Goal: Complete application form

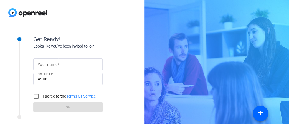
click at [44, 60] on div at bounding box center [68, 64] width 61 height 12
type input "[PERSON_NAME]"
click at [38, 94] on input "I agree to the Terms Of Service" at bounding box center [36, 95] width 11 height 11
checkbox input "true"
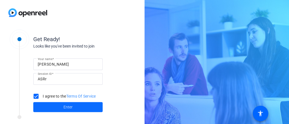
click at [92, 102] on span at bounding box center [67, 106] width 69 height 13
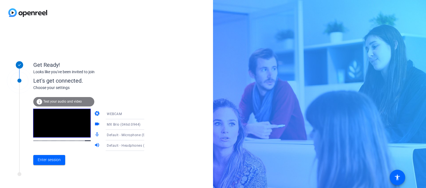
click at [147, 124] on icon at bounding box center [150, 135] width 7 height 7
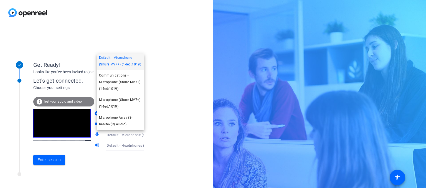
scroll to position [8, 0]
click at [132, 67] on span "Default - Microphone (Shure MV7+) (14ed:1019)" at bounding box center [120, 60] width 43 height 13
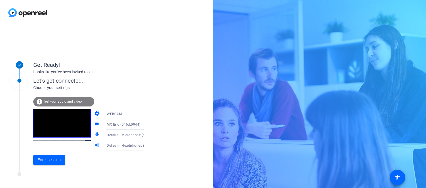
click at [147, 124] on icon at bounding box center [150, 135] width 7 height 7
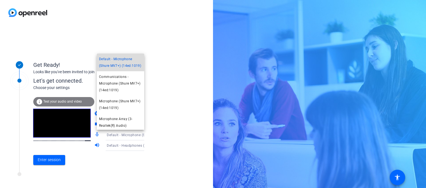
click at [121, 69] on span "Default - Microphone (Shure MV7+) (14ed:1019)" at bounding box center [120, 62] width 43 height 13
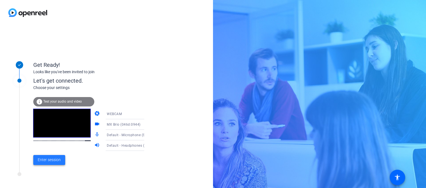
click at [61, 124] on span at bounding box center [49, 160] width 32 height 13
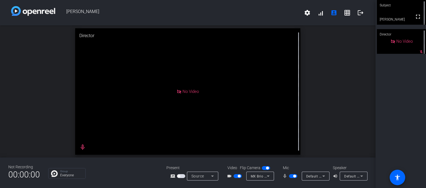
click at [289, 7] on div "Subject" at bounding box center [401, 5] width 49 height 11
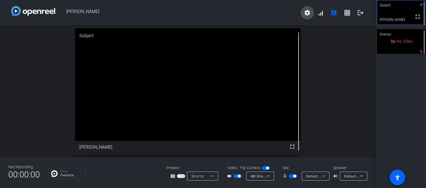
click at [289, 14] on mat-icon "settings" at bounding box center [307, 12] width 7 height 7
click at [289, 61] on div at bounding box center [213, 94] width 426 height 188
click at [289, 124] on div "Default - Headphones (Shure MV7+) (14ed:1019)" at bounding box center [354, 176] width 28 height 9
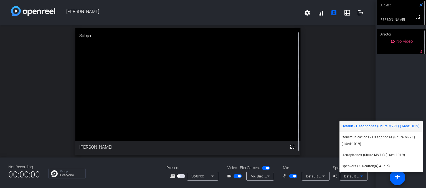
click at [289, 100] on div at bounding box center [213, 94] width 426 height 188
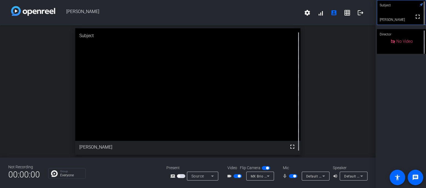
click at [289, 124] on icon at bounding box center [362, 176] width 7 height 7
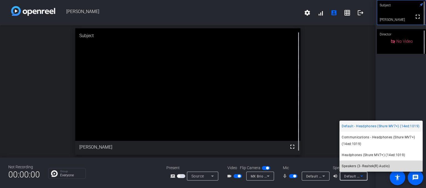
click at [289, 124] on span "Speakers (3- Realtek(R) Audio)" at bounding box center [366, 166] width 48 height 7
